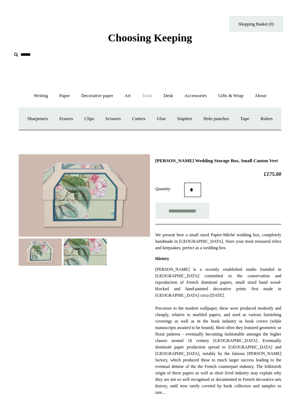
click at [45, 119] on link "Sharpeners" at bounding box center [37, 118] width 31 height 19
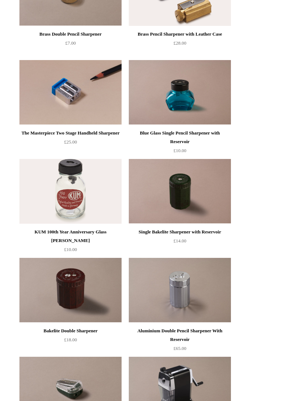
scroll to position [261, 0]
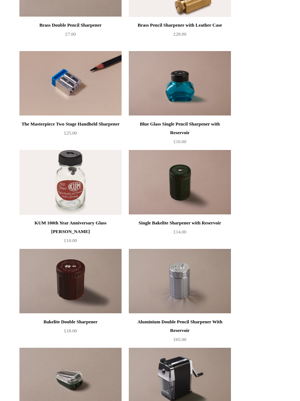
click at [79, 176] on img at bounding box center [70, 182] width 102 height 65
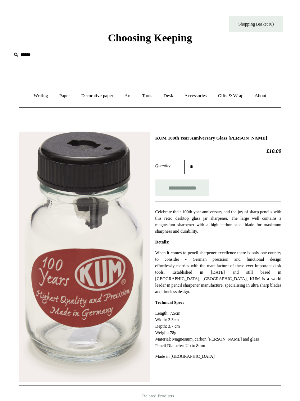
click at [149, 96] on link "Tools +" at bounding box center [147, 95] width 21 height 19
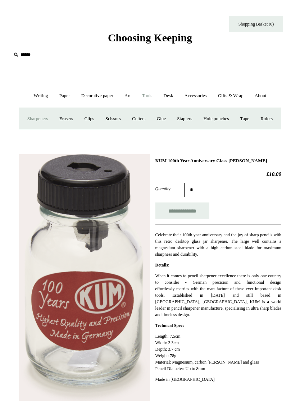
click at [73, 120] on link "Erasers" at bounding box center [66, 118] width 24 height 19
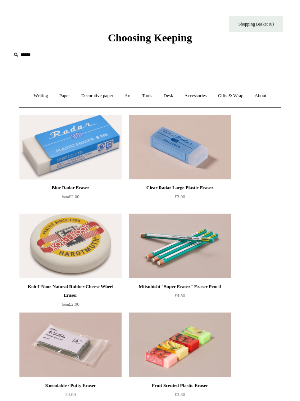
click at [39, 96] on link "Writing +" at bounding box center [41, 95] width 24 height 19
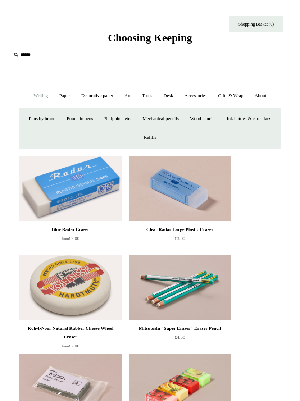
click at [221, 119] on link "Wood pencils +" at bounding box center [203, 118] width 36 height 19
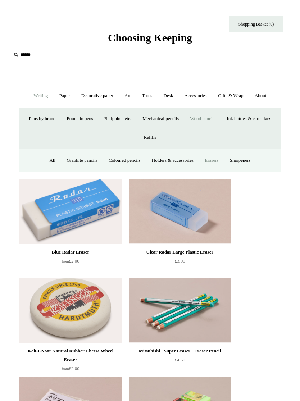
click at [88, 158] on link "Graphite pencils" at bounding box center [82, 160] width 41 height 19
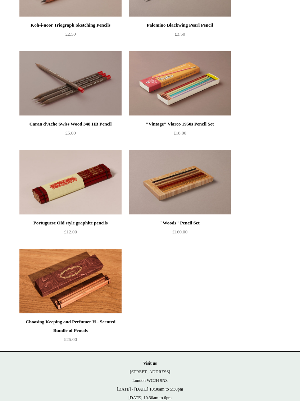
scroll to position [559, 0]
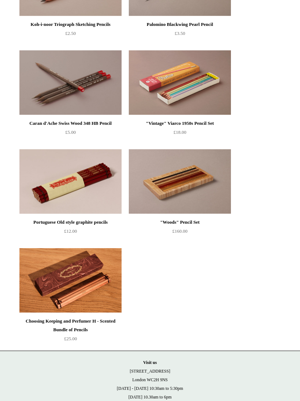
click at [97, 101] on img at bounding box center [70, 82] width 102 height 65
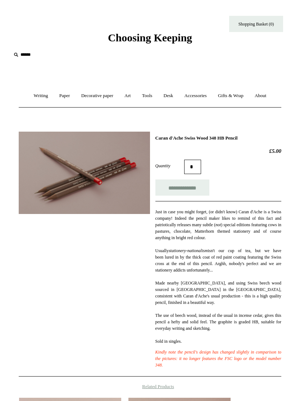
click at [43, 96] on link "Writing +" at bounding box center [41, 95] width 24 height 19
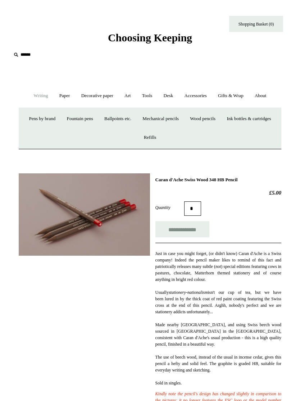
click at [221, 118] on link "Wood pencils +" at bounding box center [203, 118] width 36 height 19
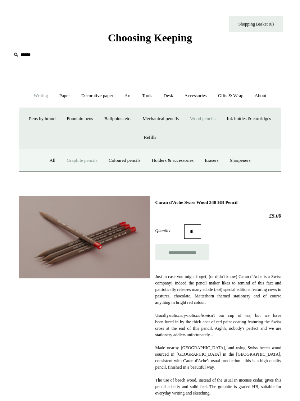
click at [128, 159] on link "Coloured pencils" at bounding box center [125, 160] width 42 height 19
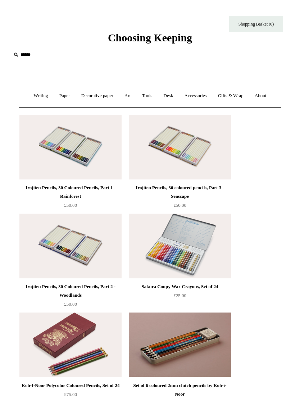
click at [84, 94] on link "Decorative paper +" at bounding box center [97, 95] width 42 height 19
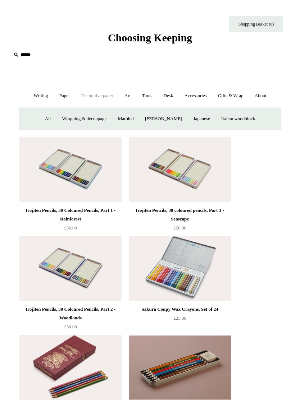
click at [204, 97] on link "Accessories +" at bounding box center [195, 95] width 32 height 19
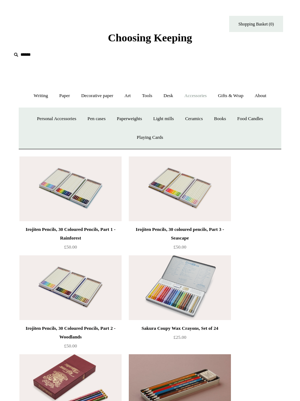
click at [231, 97] on link "Gifts & Wrap +" at bounding box center [231, 95] width 36 height 19
click at [151, 119] on link "Ribbon 🎀" at bounding box center [150, 118] width 31 height 19
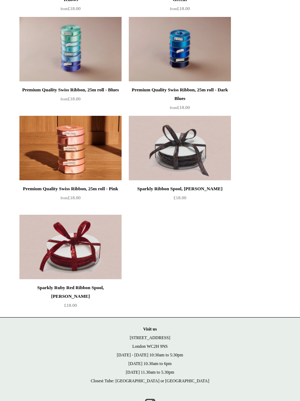
scroll to position [1103, 0]
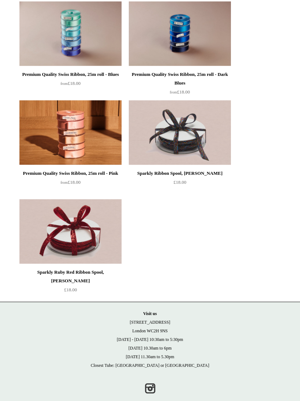
click at [188, 204] on div "Sparkly Ribbon Spool, Debbie £18.00" at bounding box center [180, 152] width 102 height 105
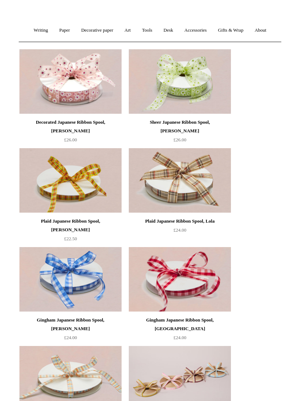
scroll to position [0, 0]
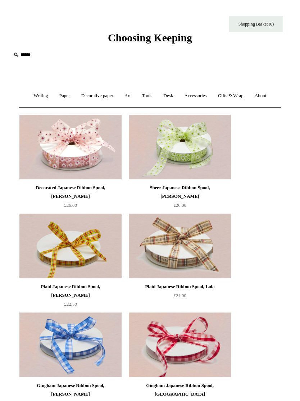
click at [128, 99] on link "Art +" at bounding box center [127, 95] width 16 height 19
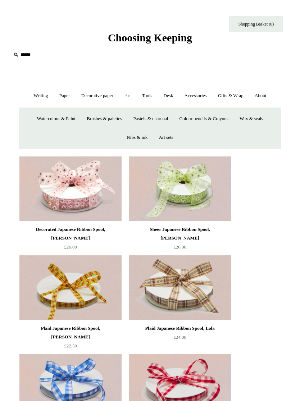
click at [59, 118] on link "Watercolour & Paint" at bounding box center [56, 118] width 49 height 19
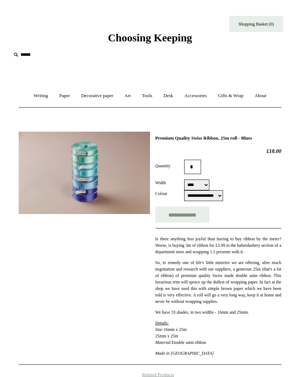
select select "**********"
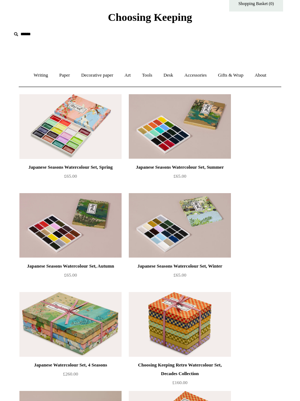
scroll to position [13, 0]
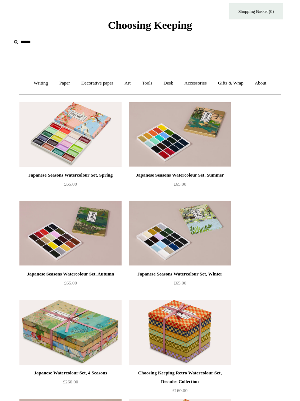
click at [129, 82] on link "Art +" at bounding box center [127, 83] width 16 height 19
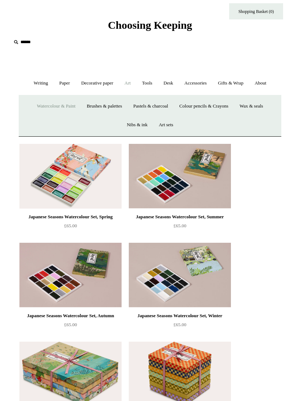
click at [113, 106] on link "Brushes & palettes" at bounding box center [104, 106] width 45 height 19
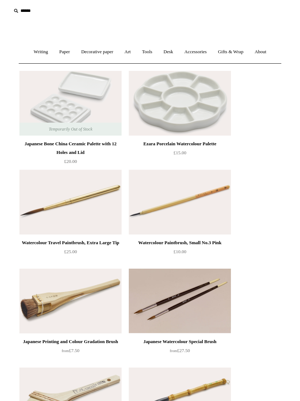
scroll to position [44, 0]
click at [217, 240] on div "Watercolour Paintbrush, Small No.3 Pink" at bounding box center [180, 242] width 99 height 9
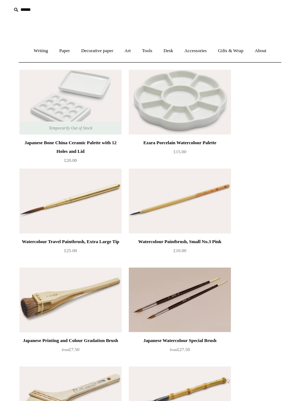
scroll to position [0, 0]
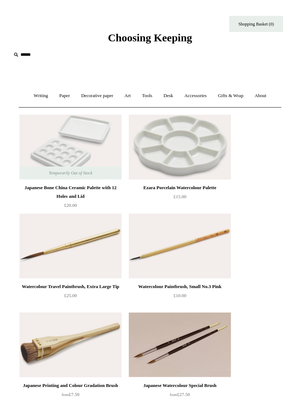
click at [130, 96] on link "Art +" at bounding box center [127, 95] width 16 height 19
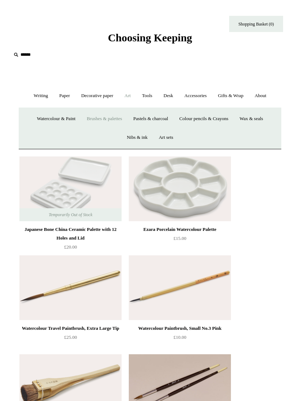
click at [224, 122] on link "Colour pencils & Crayons" at bounding box center [203, 118] width 59 height 19
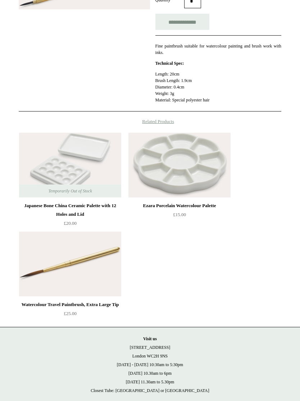
scroll to position [166, 0]
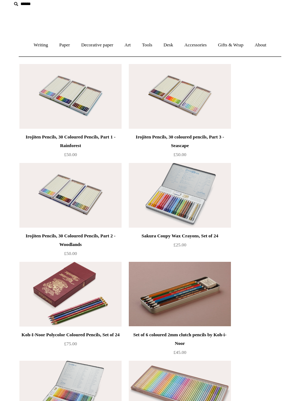
scroll to position [51, 0]
click at [221, 116] on img at bounding box center [180, 96] width 102 height 65
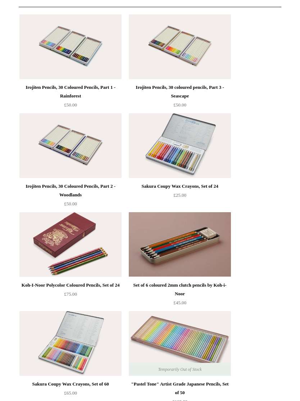
scroll to position [0, 0]
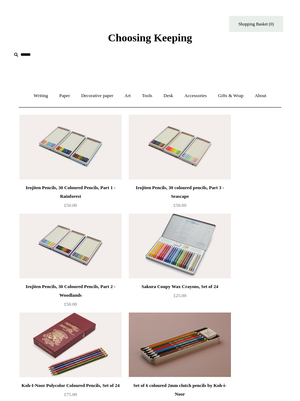
click at [203, 97] on link "Accessories +" at bounding box center [195, 95] width 32 height 19
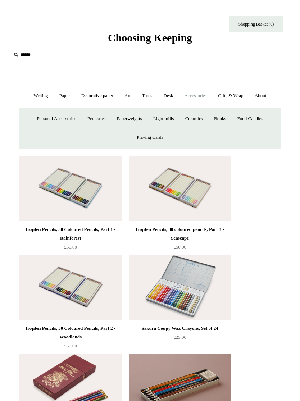
click at [241, 100] on link "Gifts & Wrap +" at bounding box center [231, 95] width 36 height 19
click at [129, 95] on link "Art +" at bounding box center [127, 95] width 16 height 19
click at [139, 134] on link "Nibs & ink" at bounding box center [137, 137] width 31 height 19
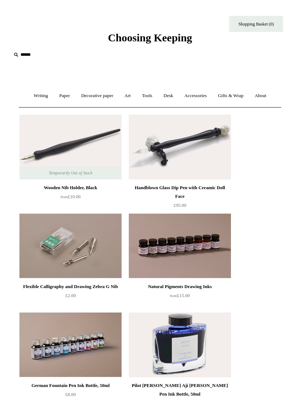
click at [63, 95] on link "Paper +" at bounding box center [64, 95] width 21 height 19
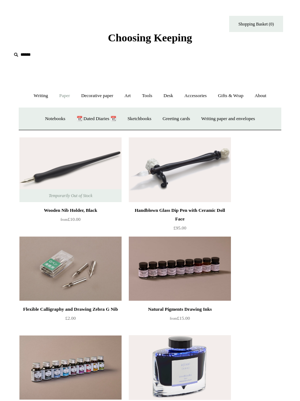
click at [237, 117] on link "Writing paper and envelopes +" at bounding box center [228, 118] width 64 height 19
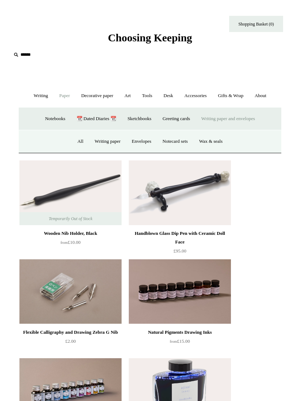
click at [184, 142] on link "Notecard sets" at bounding box center [175, 141] width 35 height 19
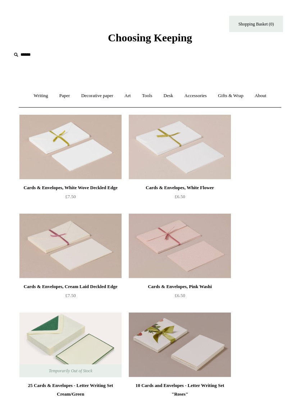
click at [38, 100] on link "Writing +" at bounding box center [41, 95] width 24 height 19
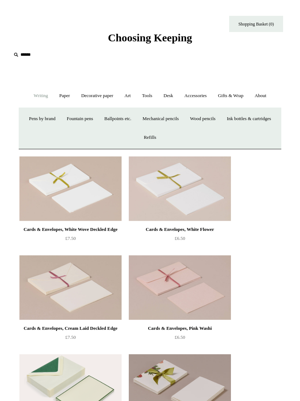
click at [136, 119] on link "Ballpoints etc. +" at bounding box center [117, 118] width 37 height 19
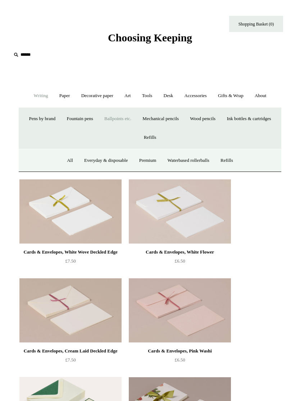
click at [136, 118] on link "Ballpoints etc. -" at bounding box center [117, 118] width 37 height 19
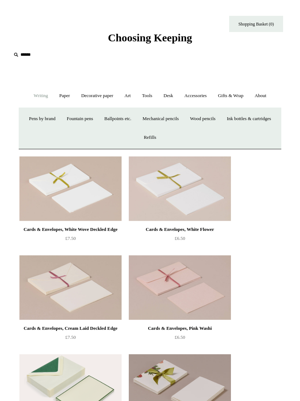
click at [98, 119] on link "Fountain pens +" at bounding box center [80, 118] width 36 height 19
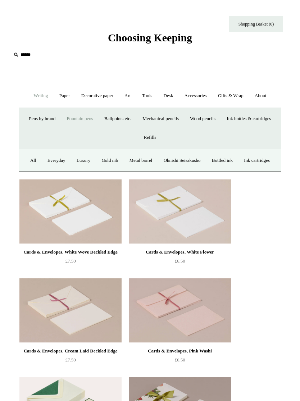
click at [136, 113] on link "Ballpoints etc. +" at bounding box center [117, 118] width 37 height 19
click at [68, 158] on link "All" at bounding box center [70, 160] width 16 height 19
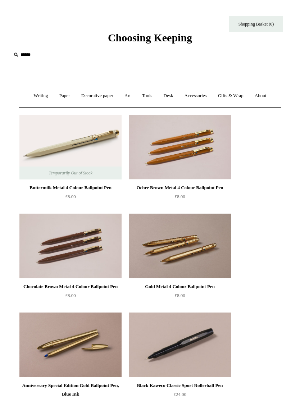
click at [108, 94] on link "Decorative paper +" at bounding box center [97, 95] width 42 height 19
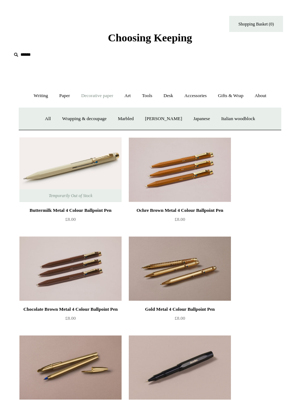
click at [42, 116] on link "All" at bounding box center [48, 118] width 16 height 19
